Goal: Transaction & Acquisition: Purchase product/service

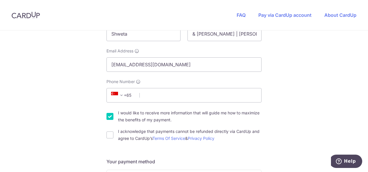
click at [215, 98] on input "Phone Number" at bounding box center [183, 95] width 155 height 14
type input "91145169"
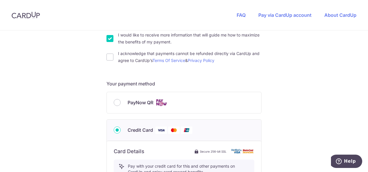
scroll to position [193, 0]
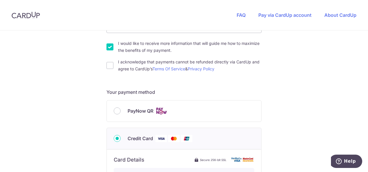
click at [287, 124] on div "You are paying THE MOVEMENT STUDIO PTE. LTD. THE MOVEMENT STUDIO PTE. LTD. uses…" at bounding box center [184, 119] width 368 height 564
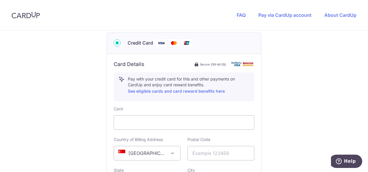
scroll to position [297, 0]
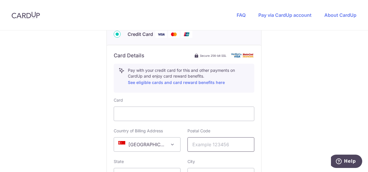
click at [230, 144] on input "text" at bounding box center [220, 144] width 67 height 14
type input "169480"
click at [309, 143] on div "You are paying THE MOVEMENT STUDIO PTE. LTD. THE MOVEMENT STUDIO PTE. LTD. uses…" at bounding box center [184, 15] width 368 height 564
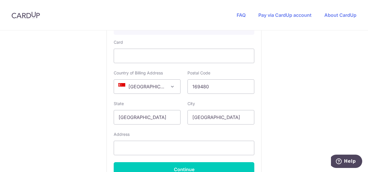
scroll to position [366, 0]
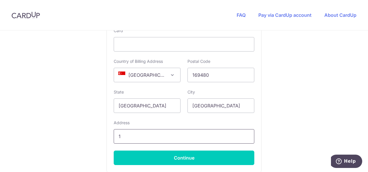
click at [227, 138] on input "1" at bounding box center [184, 136] width 141 height 14
type input "10-01 3 Jalan membina"
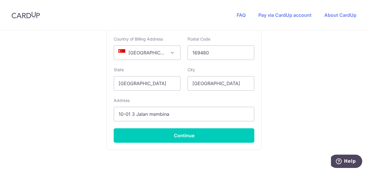
scroll to position [422, 0]
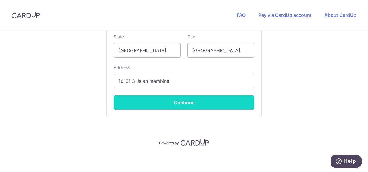
click at [208, 103] on button "Continue" at bounding box center [184, 102] width 141 height 14
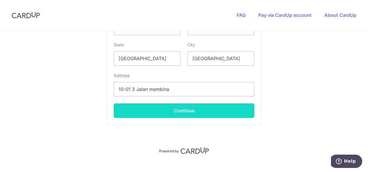
scroll to position [157, 0]
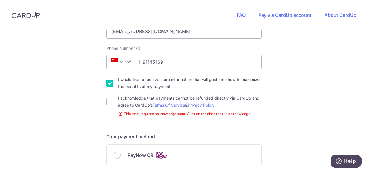
click at [288, 128] on div "You are paying THE MOVEMENT STUDIO PTE. LTD. THE MOVEMENT STUDIO PTE. LTD. uses…" at bounding box center [184, 160] width 368 height 572
click at [271, 115] on div "You are paying THE MOVEMENT STUDIO PTE. LTD. THE MOVEMENT STUDIO PTE. LTD. uses…" at bounding box center [184, 160] width 368 height 572
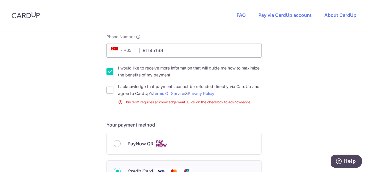
scroll to position [180, 0]
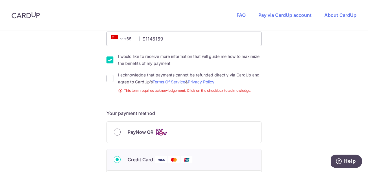
click at [114, 131] on input "PayNow QR" at bounding box center [117, 131] width 7 height 7
radio input "true"
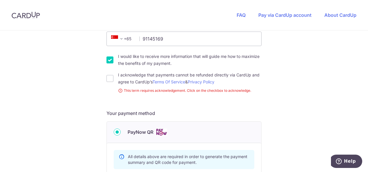
click at [270, 130] on div "You are paying THE MOVEMENT STUDIO PTE. LTD. THE MOVEMENT STUDIO PTE. LTD. uses…" at bounding box center [184, 66] width 368 height 431
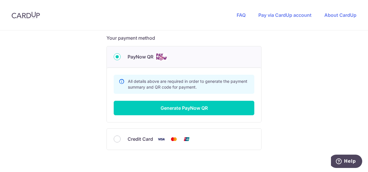
scroll to position [272, 0]
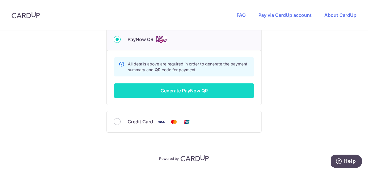
click at [184, 86] on button "Generate PayNow QR" at bounding box center [184, 90] width 141 height 14
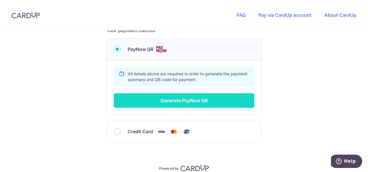
scroll to position [284, 0]
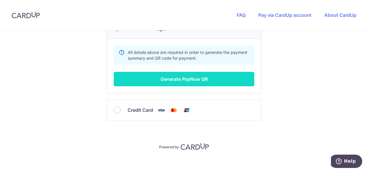
click at [180, 78] on button "Generate PayNow QR" at bounding box center [184, 79] width 141 height 14
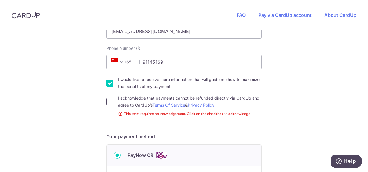
click at [106, 104] on input "I acknowledge that payments cannot be refunded directly via CardUp and agree to…" at bounding box center [109, 101] width 7 height 7
checkbox input "true"
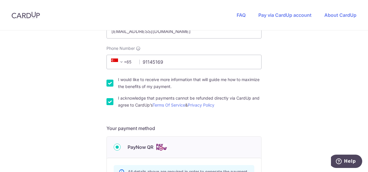
click at [274, 126] on div "You are paying THE MOVEMENT STUDIO PTE. LTD. THE MOVEMENT STUDIO PTE. LTD. uses…" at bounding box center [184, 85] width 368 height 422
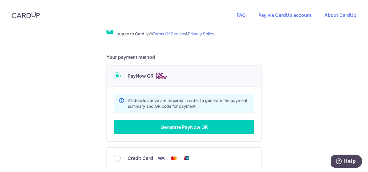
scroll to position [272, 0]
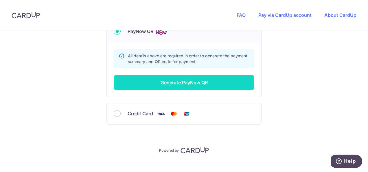
click at [188, 85] on button "Generate PayNow QR" at bounding box center [184, 82] width 141 height 14
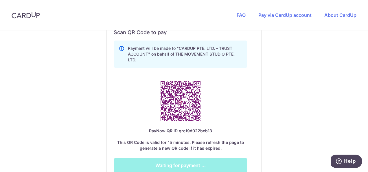
scroll to position [336, 0]
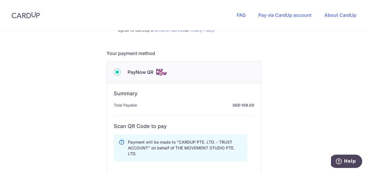
scroll to position [220, 0]
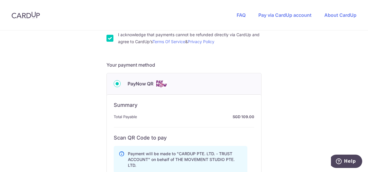
click at [290, 120] on div "You are paying THE MOVEMENT STUDIO PTE. LTD. THE MOVEMENT STUDIO PTE. LTD. uses…" at bounding box center [184, 89] width 368 height 558
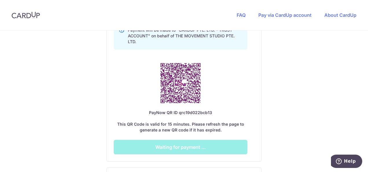
scroll to position [370, 0]
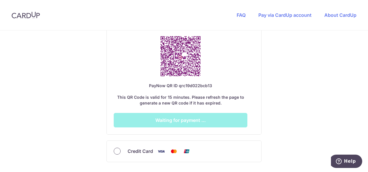
click at [117, 151] on input "Credit Card" at bounding box center [117, 150] width 7 height 7
radio input "true"
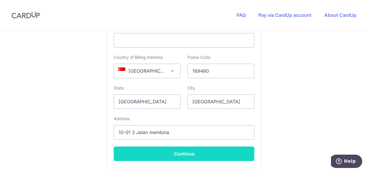
click at [189, 150] on button "Continue" at bounding box center [184, 153] width 141 height 14
type input "**** 6324"
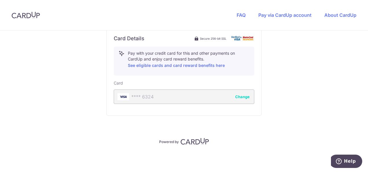
scroll to position [313, 0]
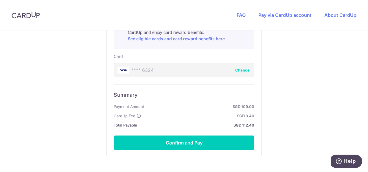
scroll to position [348, 0]
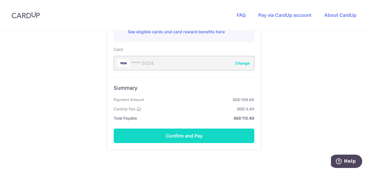
click at [188, 134] on button "Confirm and Pay" at bounding box center [184, 135] width 141 height 14
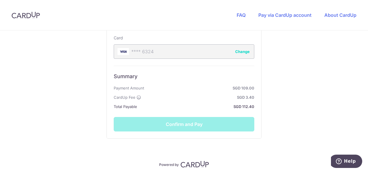
scroll to position [381, 0]
